Goal: Ask a question: Seek information or help from site administrators or community

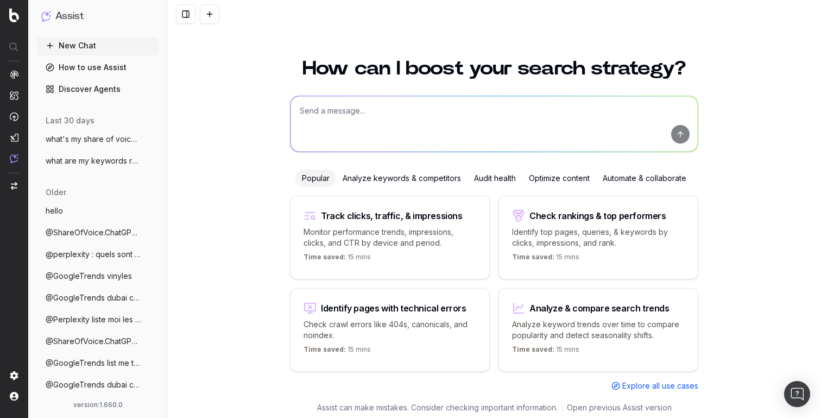
click at [378, 123] on textarea at bounding box center [494, 123] width 407 height 55
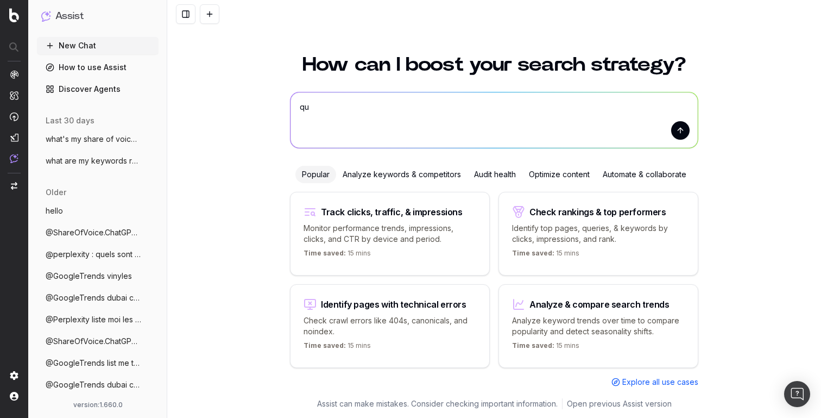
type textarea "q"
type textarea "@Perplexity qu'est-ce qui trend en mode vintage?"
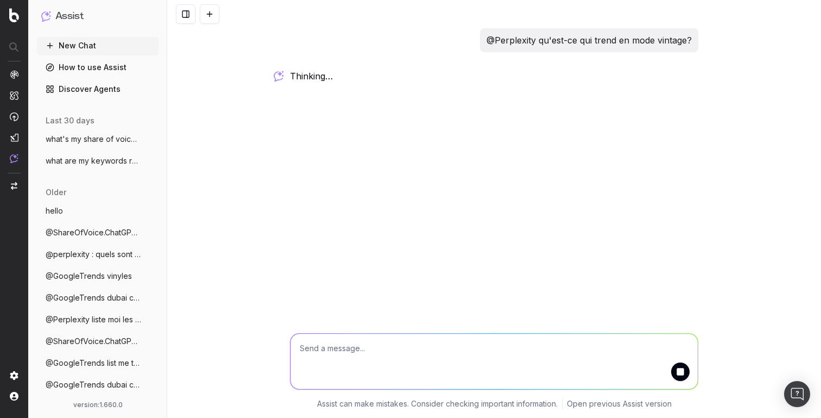
scroll to position [0, 0]
drag, startPoint x: 294, startPoint y: 78, endPoint x: 362, endPoint y: 78, distance: 67.3
click at [362, 78] on div "working …" at bounding box center [494, 77] width 408 height 15
drag, startPoint x: 291, startPoint y: 75, endPoint x: 385, endPoint y: 77, distance: 94.0
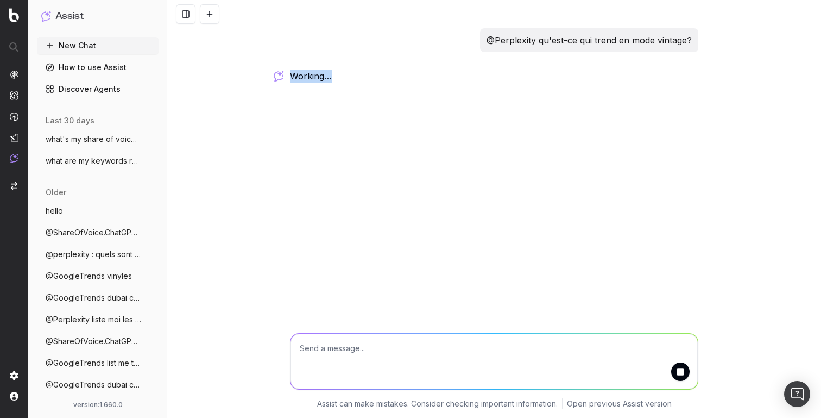
click at [385, 77] on div "working …" at bounding box center [494, 77] width 408 height 15
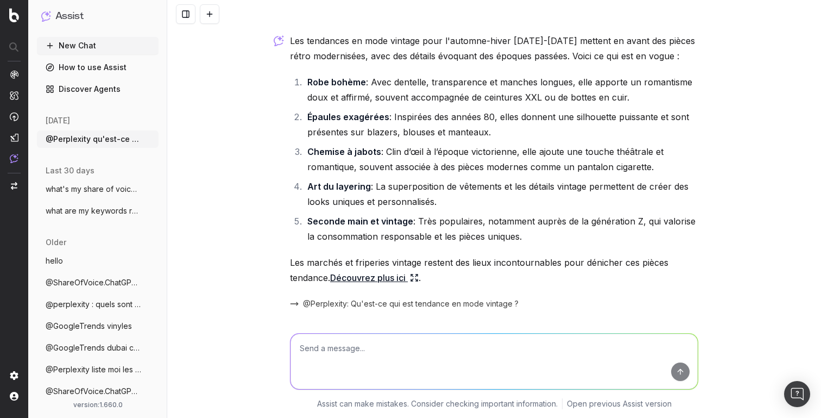
scroll to position [73, 0]
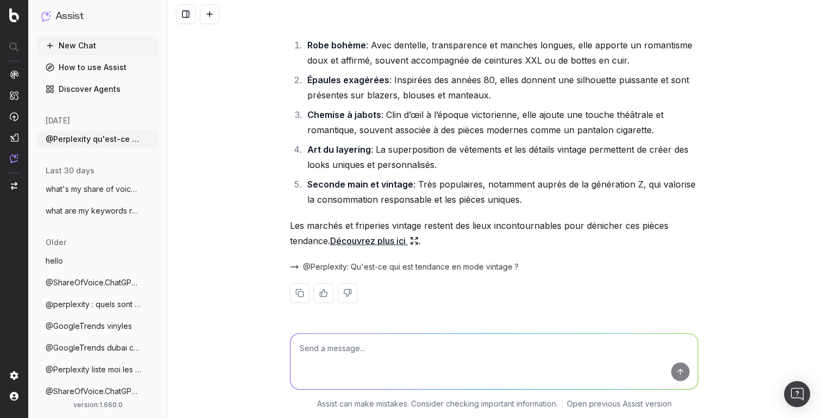
click at [366, 241] on link "Découvrez plus ici" at bounding box center [374, 240] width 89 height 15
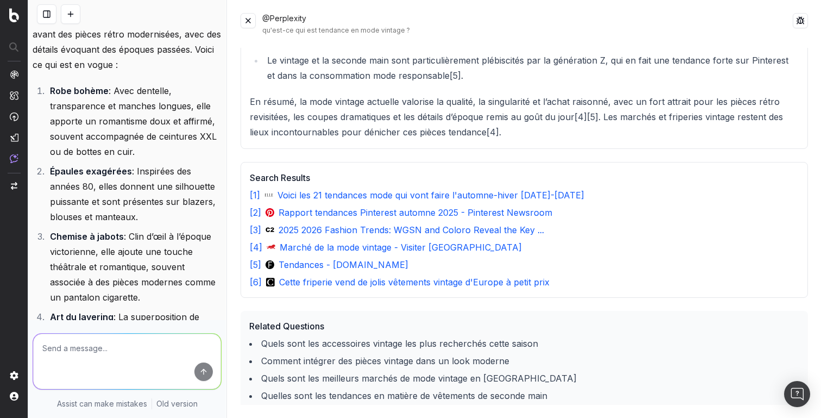
scroll to position [225, 0]
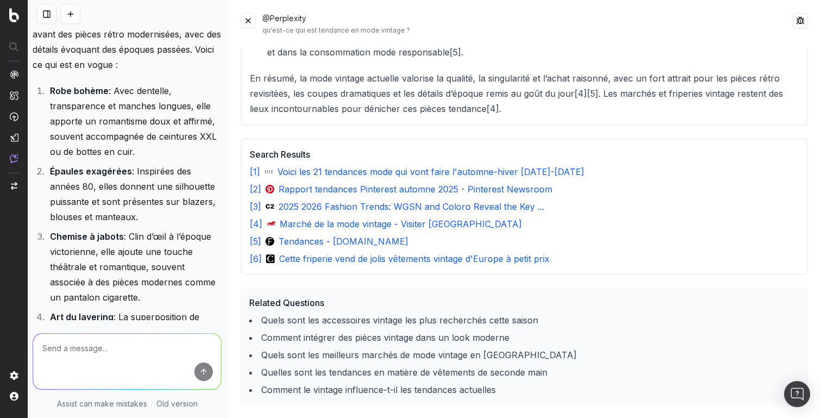
click at [416, 319] on li "Quels sont les accessoires vintage les plus recherchés cette saison" at bounding box center [524, 319] width 550 height 13
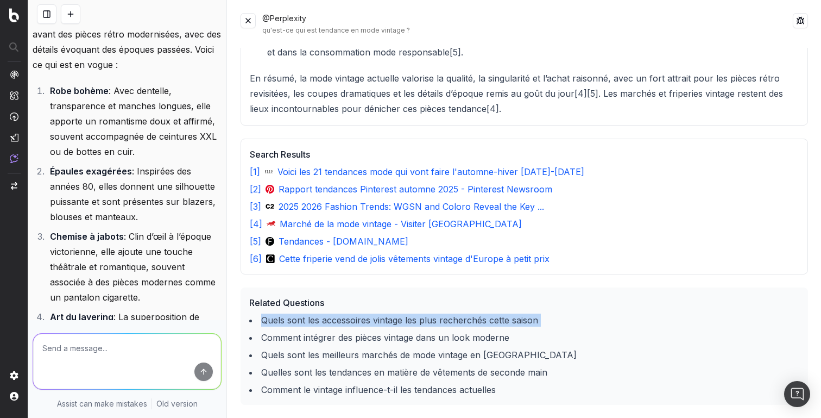
click at [416, 319] on li "Quels sont les accessoires vintage les plus recherchés cette saison" at bounding box center [524, 319] width 550 height 13
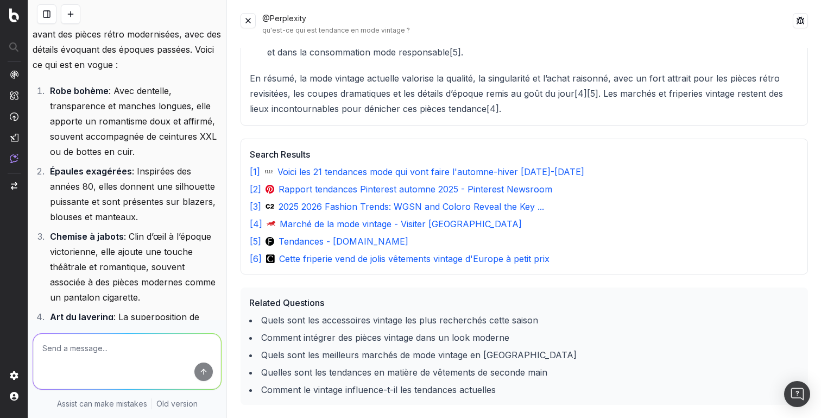
click at [423, 331] on li "Comment intégrer des pièces vintage dans un look moderne" at bounding box center [524, 337] width 550 height 13
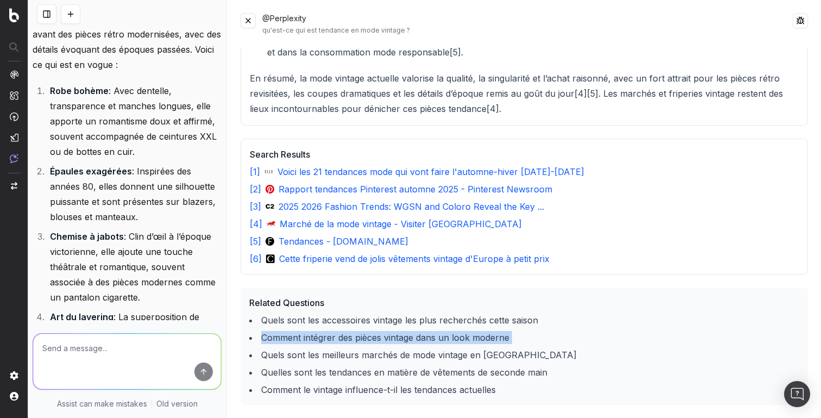
click at [423, 331] on li "Comment intégrer des pièces vintage dans un look moderne" at bounding box center [524, 337] width 550 height 13
click at [475, 331] on li "Comment intégrer des pièces vintage dans un look moderne" at bounding box center [524, 337] width 550 height 13
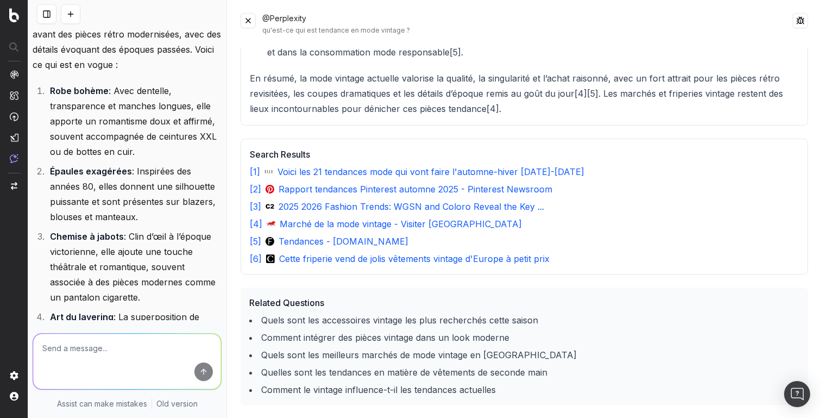
click at [292, 322] on li "Quels sont les accessoires vintage les plus recherchés cette saison" at bounding box center [524, 319] width 550 height 13
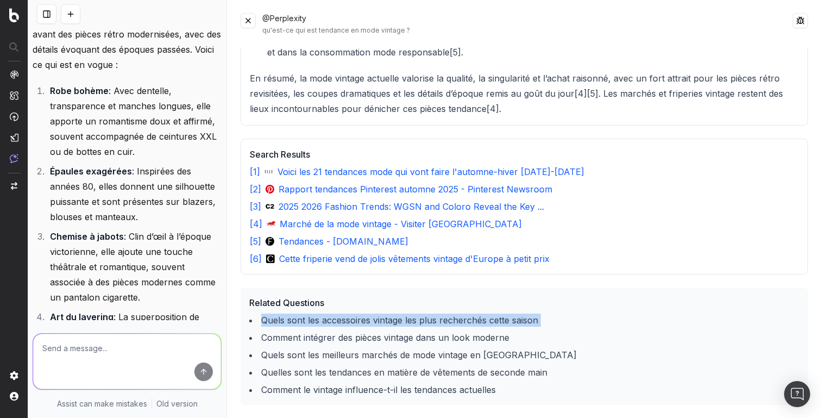
click at [292, 322] on li "Quels sont les accessoires vintage les plus recherchés cette saison" at bounding box center [524, 319] width 550 height 13
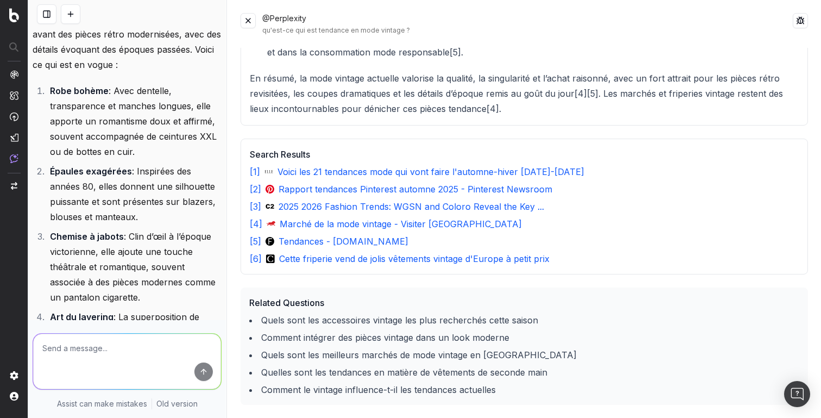
click at [300, 334] on li "Comment intégrer des pièces vintage dans un look moderne" at bounding box center [524, 337] width 550 height 13
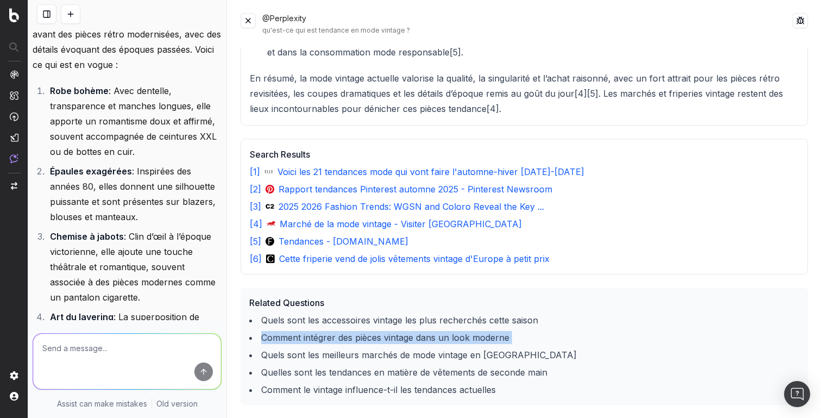
click at [300, 334] on li "Comment intégrer des pièces vintage dans un look moderne" at bounding box center [524, 337] width 550 height 13
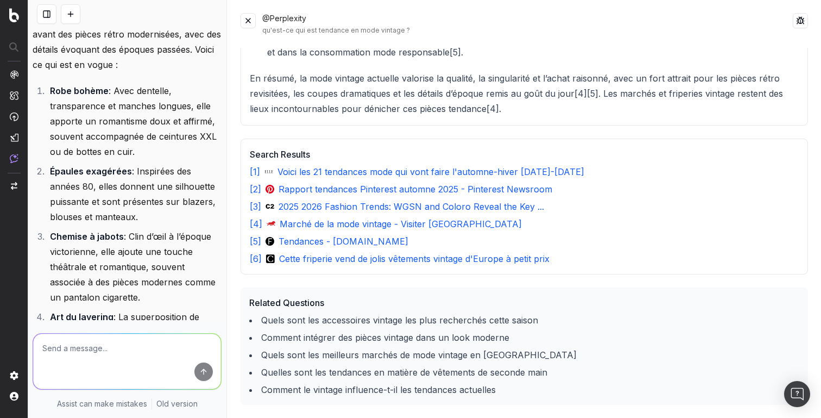
click at [384, 370] on li "Quelles sont les tendances en matière de vêtements de seconde main" at bounding box center [524, 372] width 550 height 13
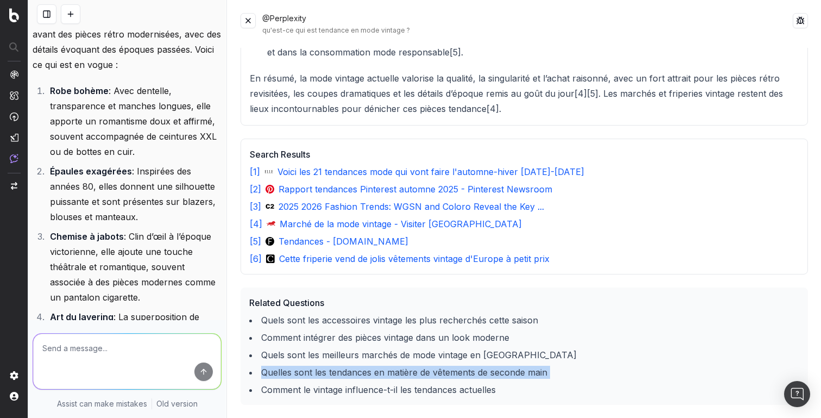
click at [384, 370] on li "Quelles sont les tendances en matière de vêtements de seconde main" at bounding box center [524, 372] width 550 height 13
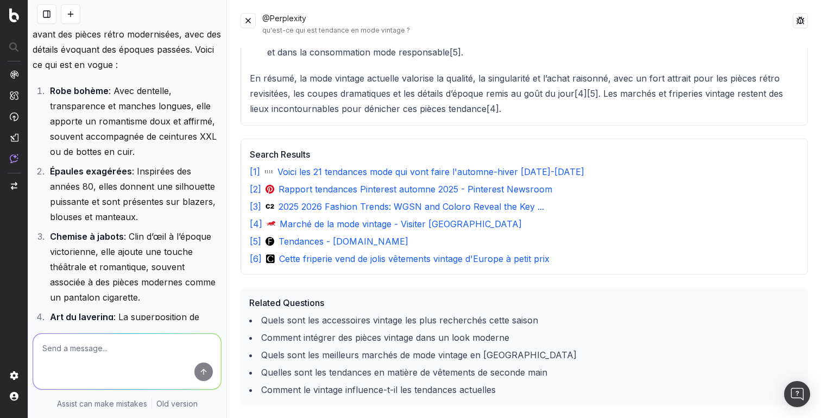
click at [318, 393] on li "Comment le vintage influence-t-il les tendances actuelles" at bounding box center [524, 389] width 550 height 13
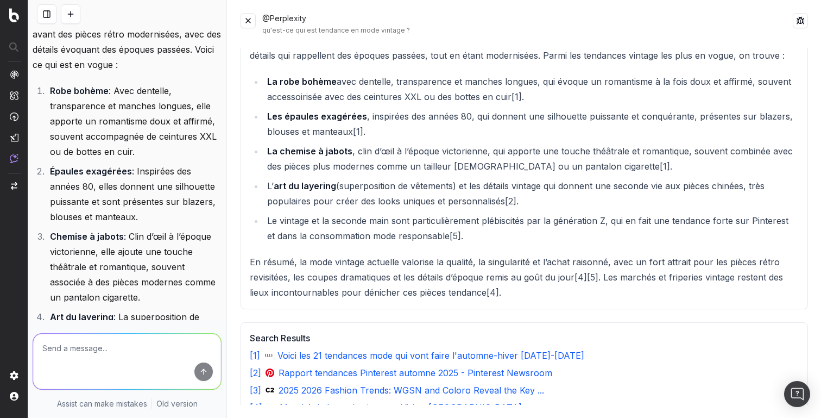
scroll to position [0, 0]
